Goal: Task Accomplishment & Management: Manage account settings

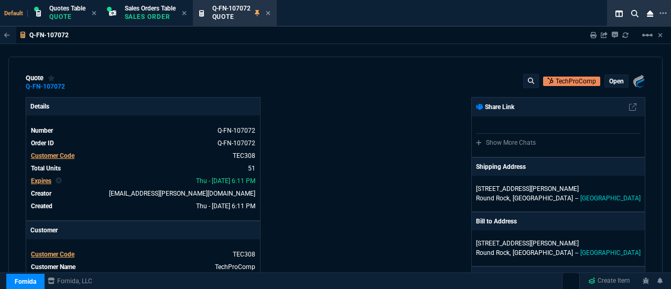
select select "4: SHAD"
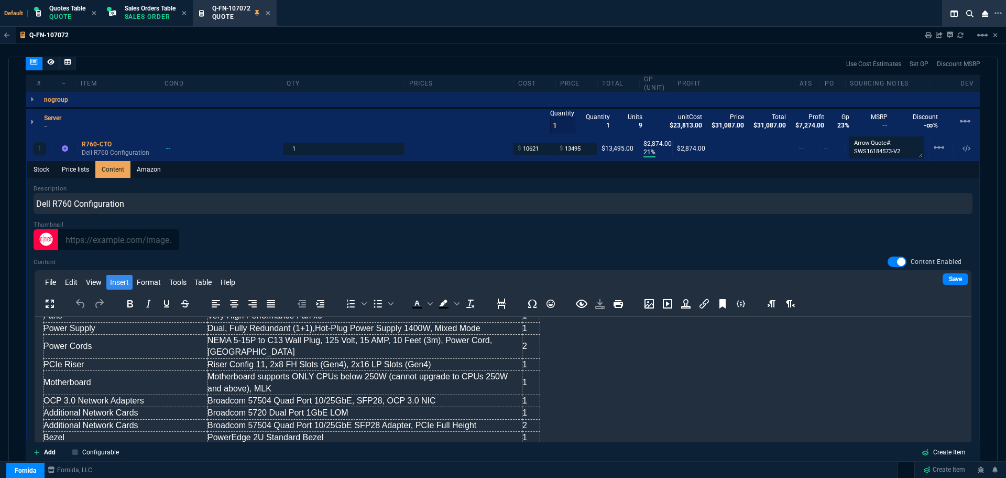
scroll to position [417, 0]
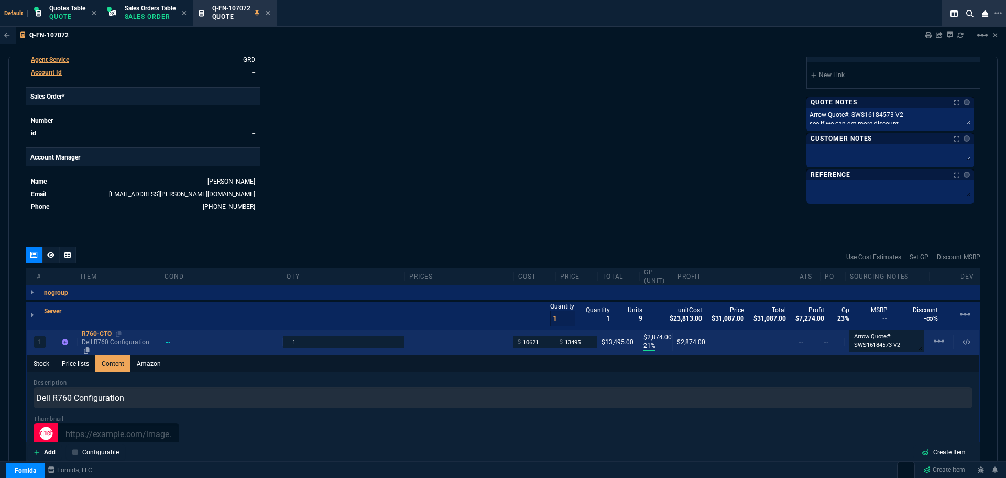
click at [95, 288] on div "R760-CTO" at bounding box center [119, 333] width 75 height 8
click at [530, 288] on input "10621" at bounding box center [534, 341] width 33 height 12
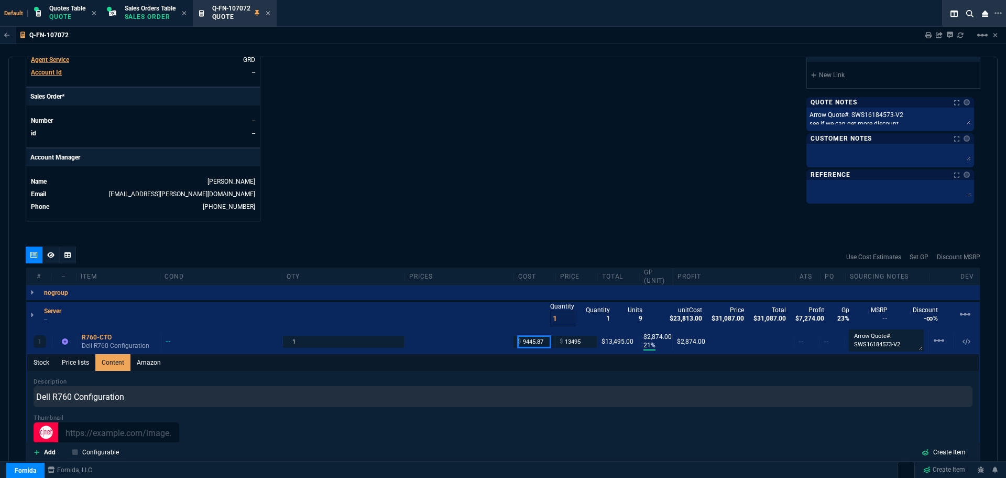
type input "9445.87"
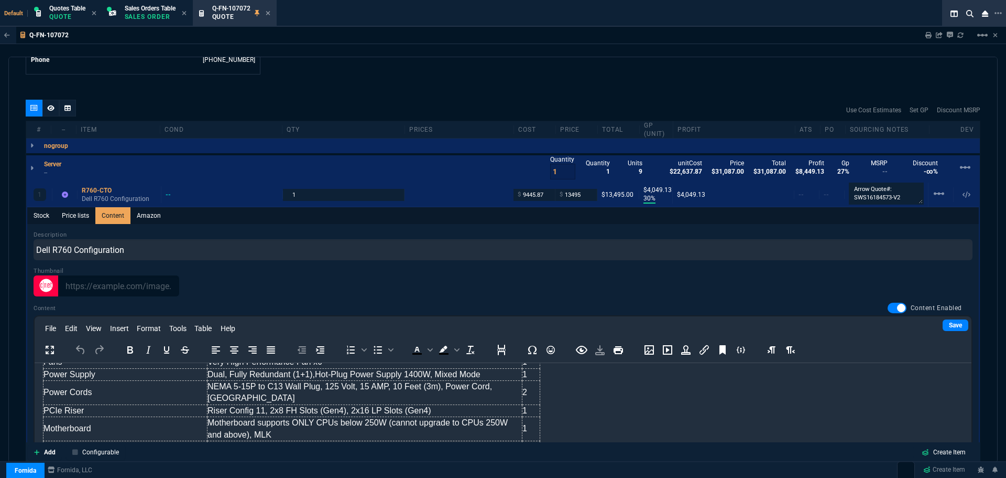
scroll to position [574, 0]
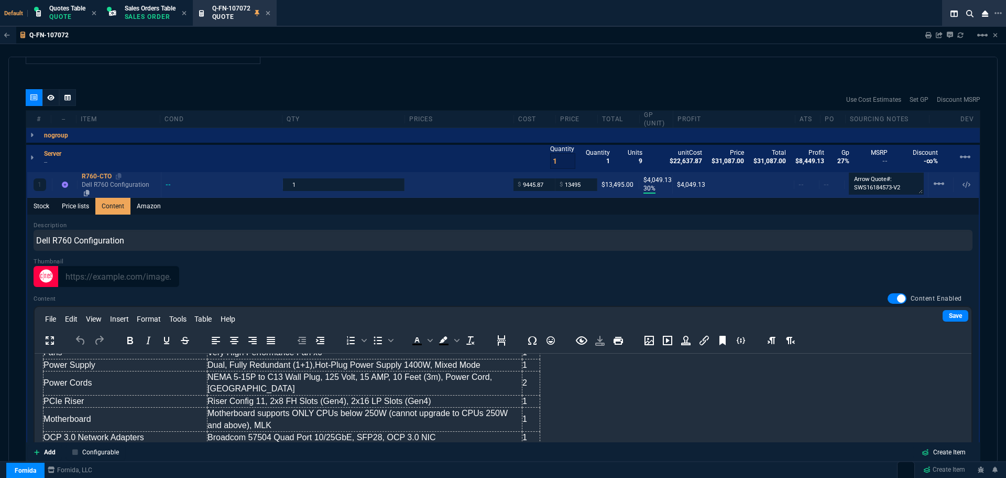
click at [90, 177] on div "R760-CTO" at bounding box center [119, 176] width 75 height 8
click at [95, 174] on div "R760-CTO" at bounding box center [119, 176] width 75 height 8
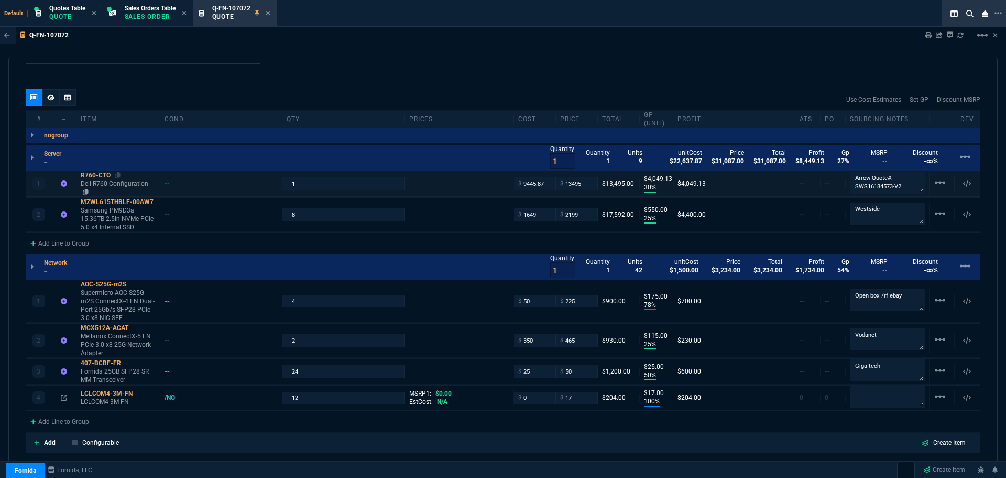
type input "30"
type input "4049"
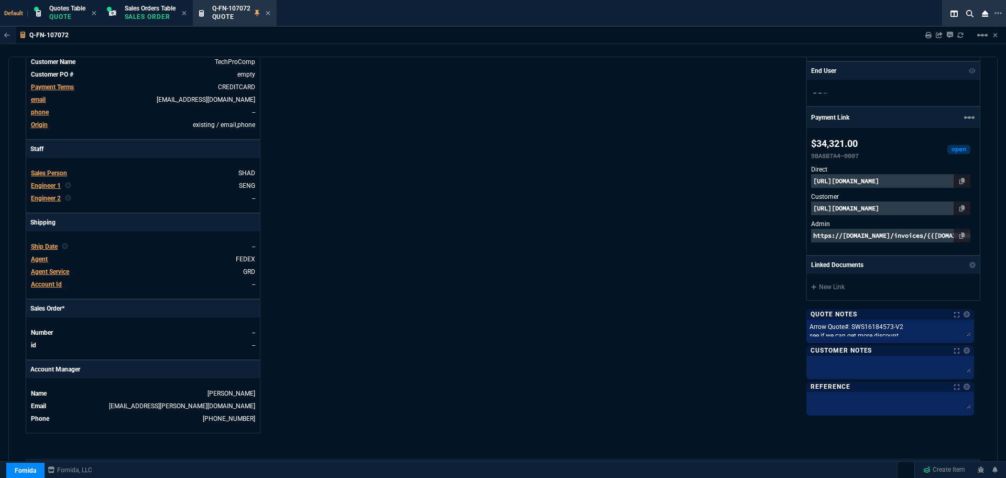
scroll to position [0, 0]
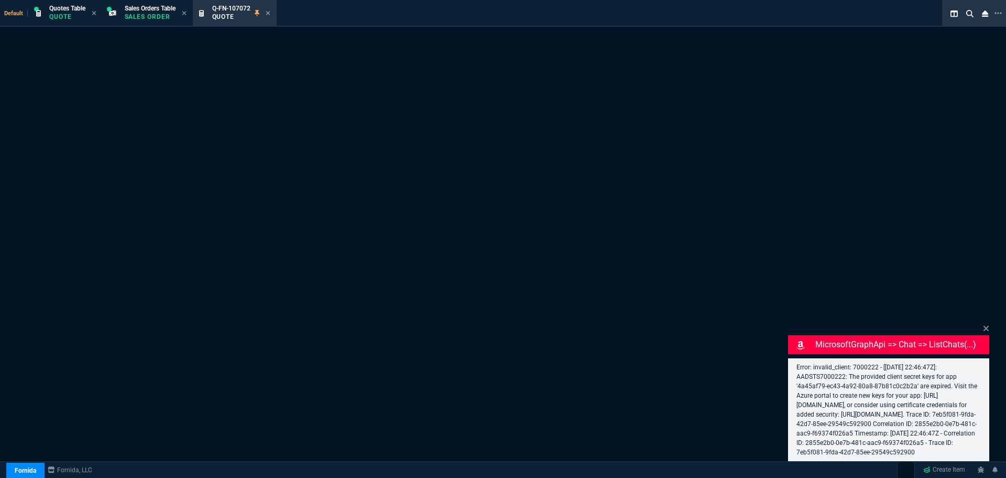
select select "4: SHAD"
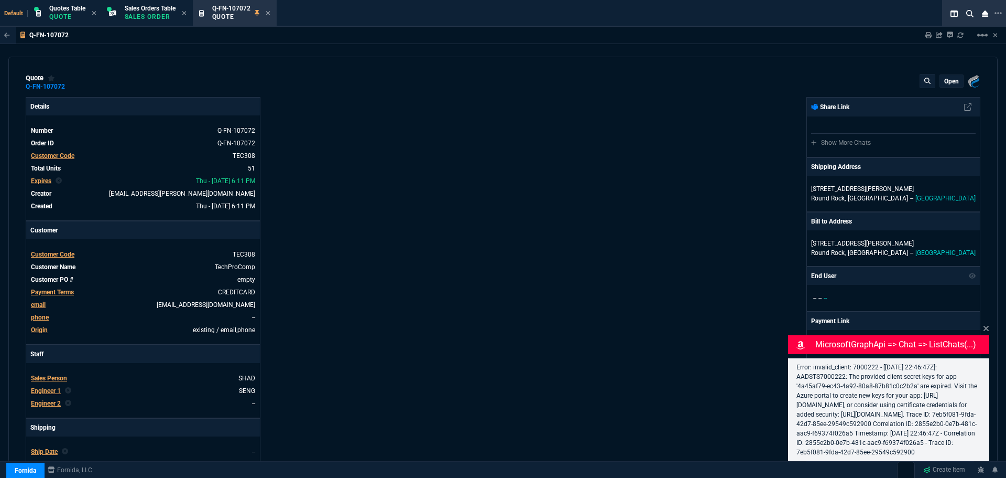
type input "30"
type input "4049"
type input "25"
type input "550"
type input "78"
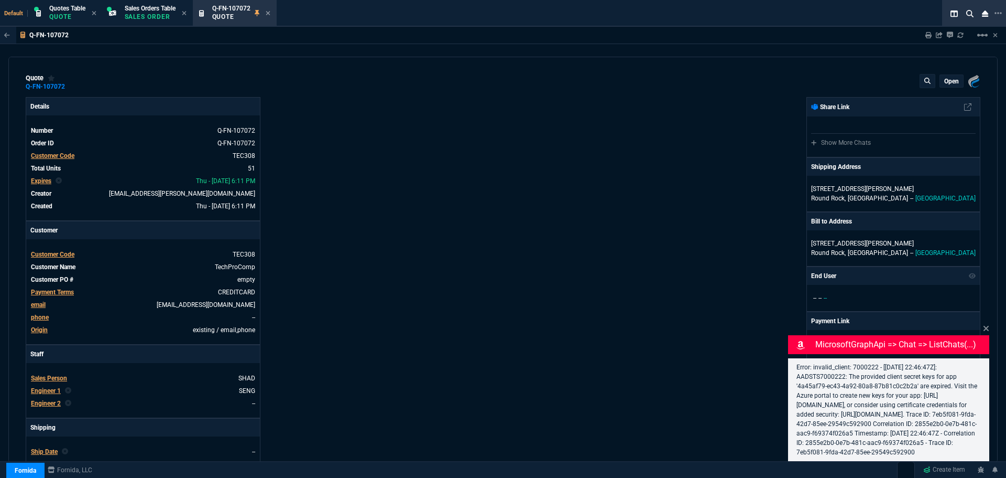
type input "175"
type input "25"
type input "115"
type input "50"
type input "25"
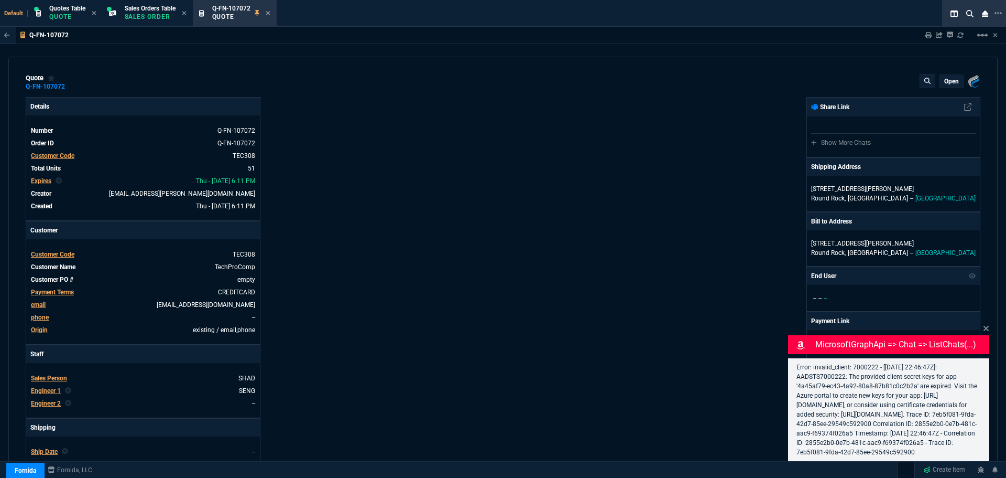
type input "100"
type input "17"
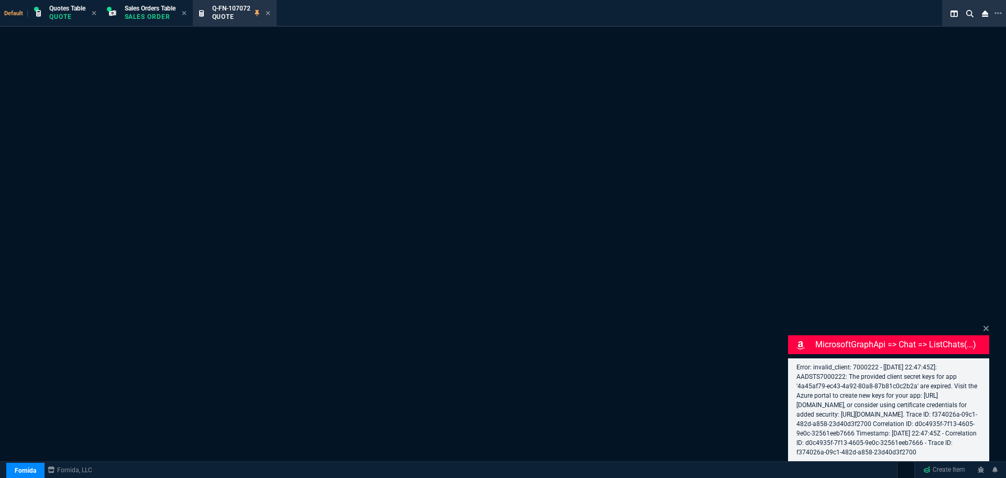
select select "4: SHAD"
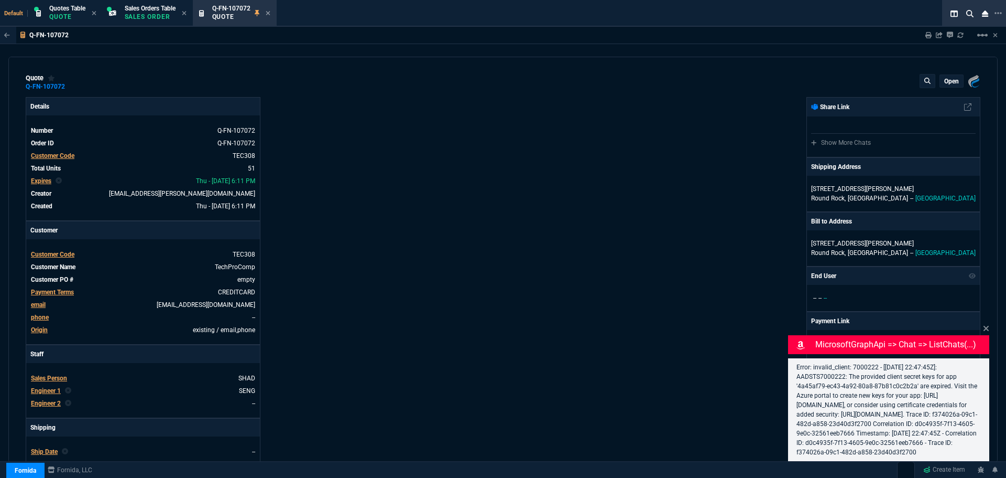
type input "30"
type input "4049"
type input "25"
type input "550"
type input "78"
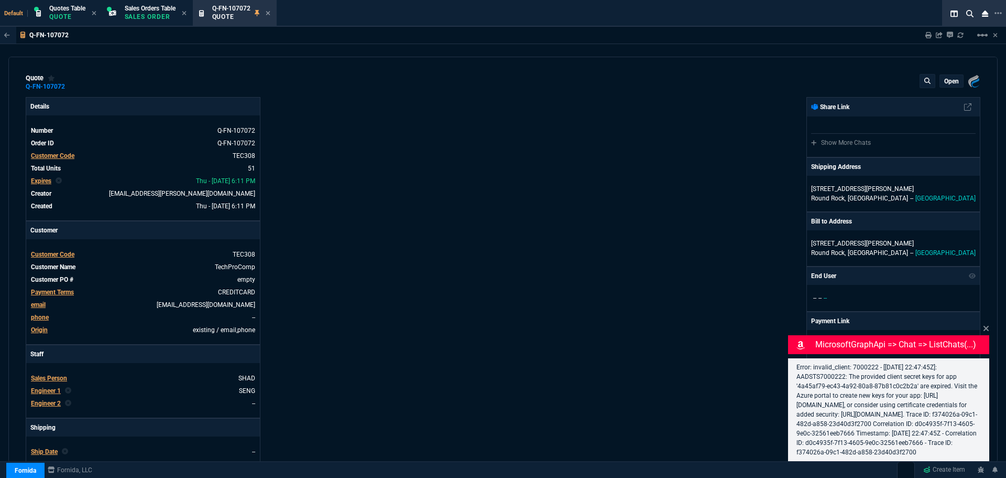
type input "175"
type input "25"
type input "115"
type input "50"
type input "25"
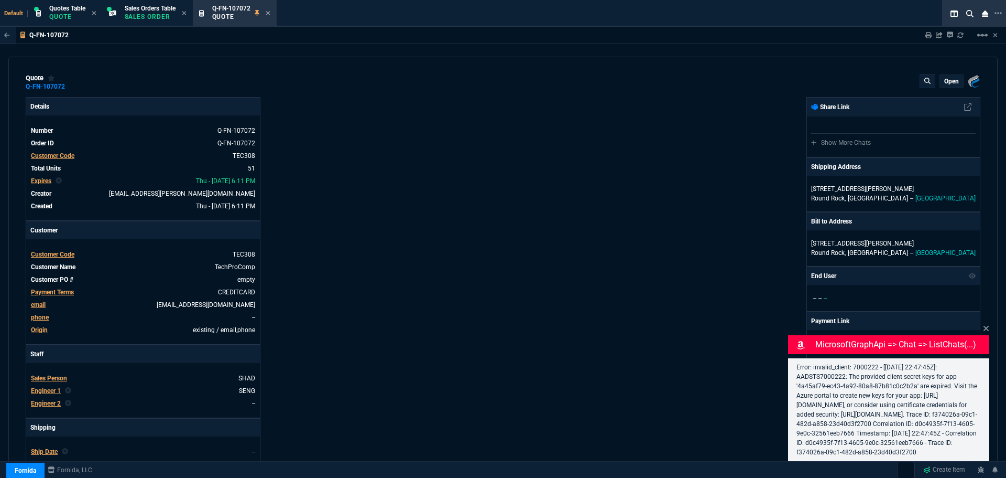
type input "100"
type input "17"
